Goal: Information Seeking & Learning: Learn about a topic

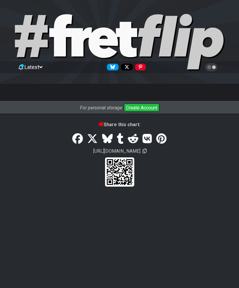
select select "/musical-notes-explained"
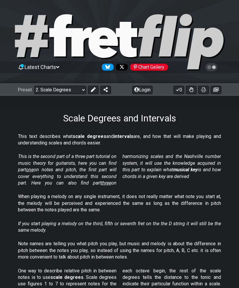
click at [75, 87] on select "Welcome to #fretflip! Initial Preset Custom Preset Minor Pentatonic Major Penta…" at bounding box center [60, 90] width 52 height 8
select select "/musical-notes-explained"
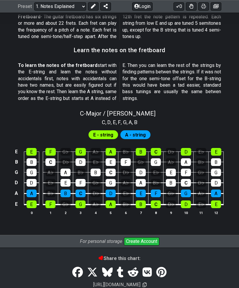
scroll to position [506, 0]
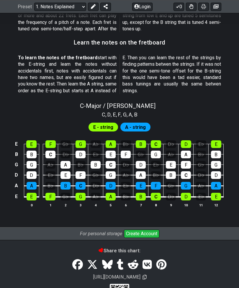
scroll to position [479, 0]
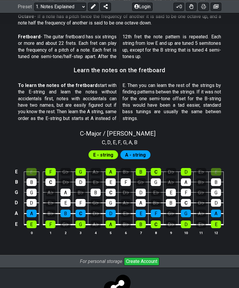
click at [31, 168] on div "E" at bounding box center [31, 172] width 10 height 8
click at [30, 168] on div "E" at bounding box center [31, 172] width 10 height 8
click at [29, 168] on div "E" at bounding box center [31, 172] width 10 height 8
click at [65, 168] on div "G♭" at bounding box center [65, 172] width 10 height 8
click at [68, 171] on td "D♭" at bounding box center [65, 176] width 15 height 10
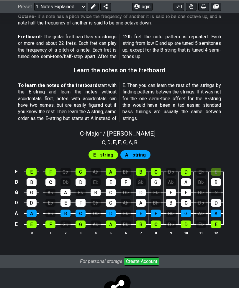
click at [65, 168] on div "G♭" at bounding box center [65, 172] width 10 height 8
click at [140, 150] on span "A - string" at bounding box center [135, 154] width 21 height 9
click at [135, 150] on span "A - string" at bounding box center [135, 154] width 21 height 9
click at [31, 209] on div "A" at bounding box center [32, 213] width 10 height 8
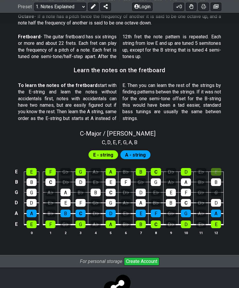
click at [31, 209] on div "A" at bounding box center [32, 213] width 10 height 8
click at [31, 199] on div "D" at bounding box center [32, 203] width 10 height 8
click at [32, 199] on div "D" at bounding box center [32, 203] width 10 height 8
click at [31, 220] on div "E" at bounding box center [32, 224] width 10 height 8
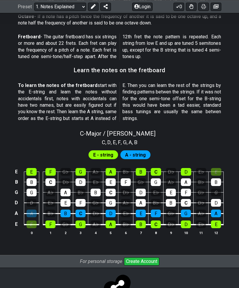
click at [30, 199] on div "D" at bounding box center [32, 203] width 10 height 8
click at [32, 178] on div "B" at bounding box center [32, 182] width 10 height 8
click at [33, 168] on div "E" at bounding box center [31, 172] width 10 height 8
click at [31, 168] on div "E" at bounding box center [31, 172] width 10 height 8
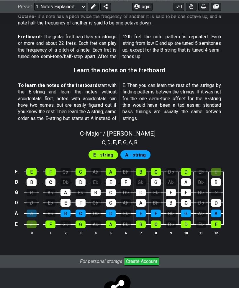
click at [31, 168] on div "E" at bounding box center [31, 172] width 10 height 8
click at [29, 188] on div "G" at bounding box center [32, 192] width 10 height 8
click at [29, 199] on div "D" at bounding box center [32, 203] width 10 height 8
click at [29, 220] on div "E" at bounding box center [32, 224] width 10 height 8
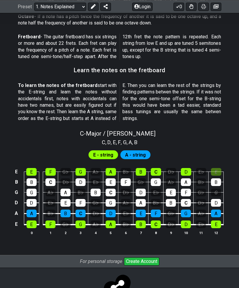
scroll to position [478, 0]
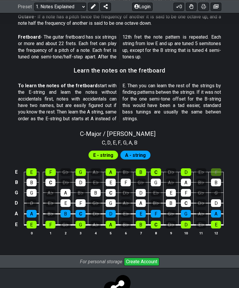
click at [31, 199] on div "D" at bounding box center [32, 203] width 10 height 8
click at [30, 199] on div "D" at bounding box center [32, 203] width 10 height 8
click at [32, 210] on div "A" at bounding box center [32, 214] width 10 height 8
click at [28, 221] on div "E" at bounding box center [32, 225] width 10 height 8
click at [30, 221] on div "E" at bounding box center [32, 225] width 10 height 8
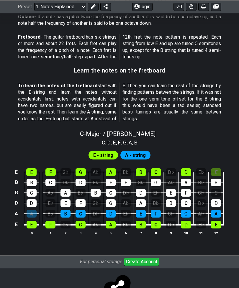
click at [29, 221] on div "E" at bounding box center [32, 225] width 10 height 8
click at [47, 221] on div "F" at bounding box center [50, 225] width 10 height 8
click at [52, 221] on div "F" at bounding box center [50, 225] width 10 height 8
click at [64, 221] on div "G♭" at bounding box center [65, 225] width 10 height 8
click at [63, 221] on div "G♭" at bounding box center [65, 225] width 10 height 8
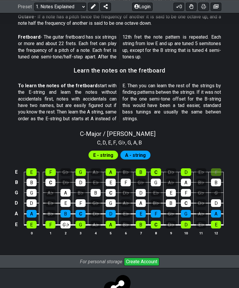
click at [63, 221] on div "G♭" at bounding box center [65, 225] width 10 height 8
click at [66, 221] on div "G♭" at bounding box center [65, 225] width 10 height 8
click at [65, 221] on div "G♭" at bounding box center [65, 225] width 10 height 8
click at [97, 221] on div "A♭" at bounding box center [95, 225] width 10 height 8
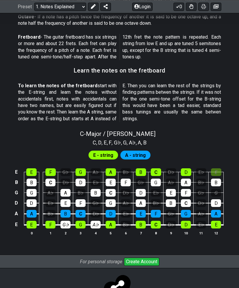
click at [66, 221] on div "G♭" at bounding box center [65, 225] width 10 height 8
click at [124, 221] on div "B♭" at bounding box center [125, 225] width 10 height 8
click at [171, 221] on div "D♭" at bounding box center [171, 225] width 10 height 8
click at [201, 221] on div "E♭" at bounding box center [201, 225] width 10 height 8
click at [66, 221] on div "G♭" at bounding box center [65, 225] width 10 height 8
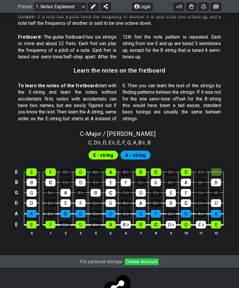
click at [97, 221] on div "A♭" at bounding box center [95, 225] width 10 height 8
click at [124, 221] on div "B♭" at bounding box center [125, 225] width 10 height 8
click at [169, 221] on div "D♭" at bounding box center [171, 225] width 10 height 8
click at [202, 221] on div "E♭" at bounding box center [201, 225] width 10 height 8
click at [49, 189] on div "A♭" at bounding box center [50, 193] width 10 height 8
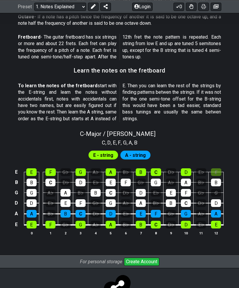
click at [51, 189] on div "A♭" at bounding box center [50, 193] width 10 height 8
click at [68, 172] on td "D♭" at bounding box center [65, 177] width 15 height 10
click at [66, 172] on td "D♭" at bounding box center [65, 177] width 15 height 10
click at [67, 168] on div "G♭" at bounding box center [65, 172] width 10 height 8
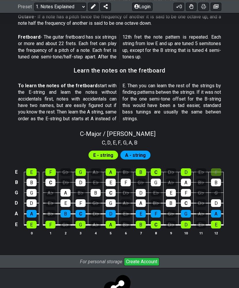
click at [33, 168] on div "E" at bounding box center [31, 172] width 10 height 8
click at [55, 168] on div "F" at bounding box center [50, 172] width 10 height 8
click at [82, 168] on div "G" at bounding box center [80, 172] width 10 height 8
click at [110, 168] on div "A" at bounding box center [110, 172] width 10 height 8
click at [157, 168] on div "C" at bounding box center [155, 172] width 10 height 8
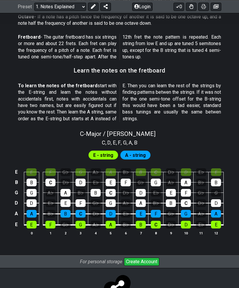
click at [181, 168] on div "D" at bounding box center [186, 172] width 10 height 8
click at [214, 168] on div "E" at bounding box center [216, 172] width 10 height 8
click at [189, 168] on div "D" at bounding box center [186, 172] width 10 height 8
click at [157, 168] on div "C" at bounding box center [155, 172] width 10 height 8
click at [142, 168] on div "B" at bounding box center [140, 172] width 10 height 8
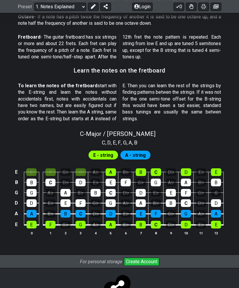
click at [112, 168] on div "A" at bounding box center [110, 172] width 10 height 8
click at [78, 172] on td "D" at bounding box center [80, 177] width 15 height 10
click at [82, 168] on div "G" at bounding box center [80, 172] width 10 height 8
click at [49, 168] on div "F" at bounding box center [50, 172] width 10 height 8
click at [36, 168] on div "E" at bounding box center [31, 172] width 10 height 8
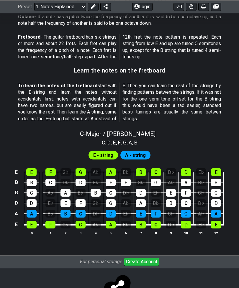
click at [217, 189] on div "G" at bounding box center [216, 193] width 10 height 8
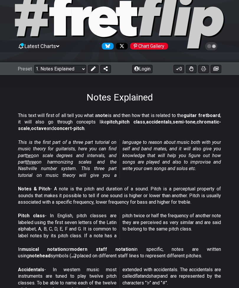
scroll to position [0, 0]
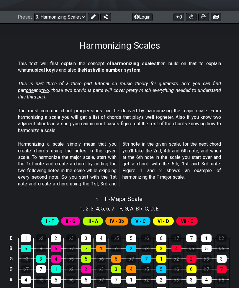
scroll to position [71, 0]
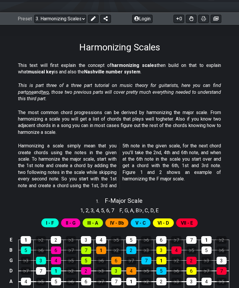
click at [47, 221] on span "I - F" at bounding box center [50, 223] width 8 height 9
click at [50, 219] on span "I - F" at bounding box center [50, 223] width 8 height 9
click at [67, 223] on span "II - G" at bounding box center [71, 223] width 10 height 9
click at [26, 237] on div "1" at bounding box center [26, 240] width 10 height 8
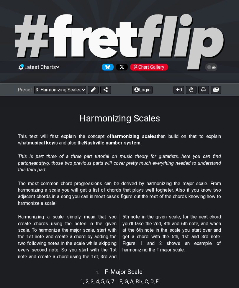
click at [58, 92] on select "Welcome to #fretflip! Initial Preset Custom Preset Minor Pentatonic Major Penta…" at bounding box center [60, 90] width 52 height 8
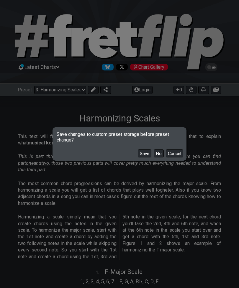
click at [157, 153] on button "No" at bounding box center [158, 153] width 10 height 8
select select "/scale-degrees-and-intervals"
